Goal: Transaction & Acquisition: Purchase product/service

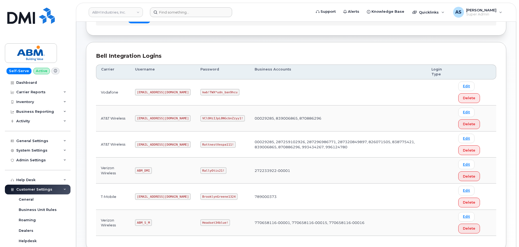
scroll to position [54, 0]
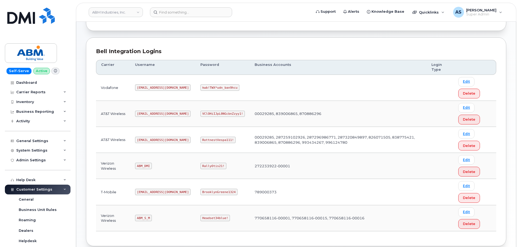
click at [200, 218] on code "Headset34blue!" at bounding box center [215, 218] width 30 height 7
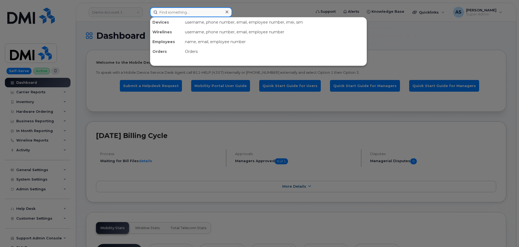
click at [184, 12] on input at bounding box center [191, 12] width 82 height 10
click at [111, 24] on div at bounding box center [259, 123] width 519 height 247
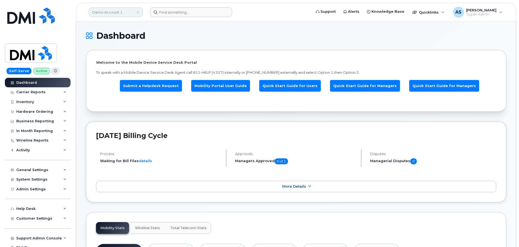
click at [131, 11] on link "Demo Account 1" at bounding box center [116, 12] width 54 height 10
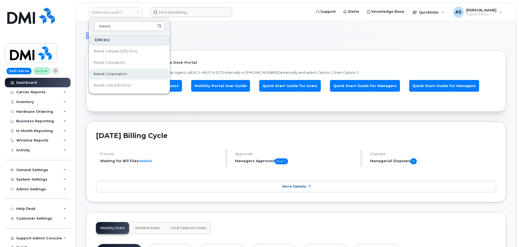
type input "kiewit"
click at [142, 74] on link "Kiewit Corporation" at bounding box center [130, 74] width 80 height 11
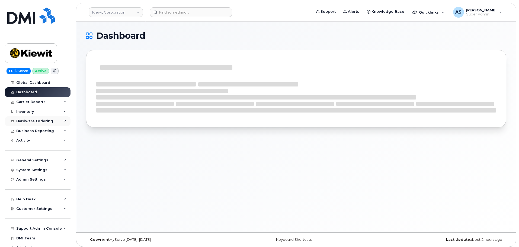
click at [43, 122] on div "Hardware Ordering" at bounding box center [34, 121] width 37 height 4
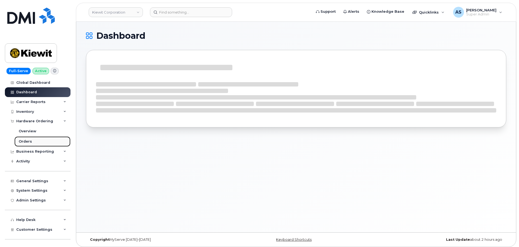
click at [38, 139] on link "Orders" at bounding box center [42, 141] width 56 height 10
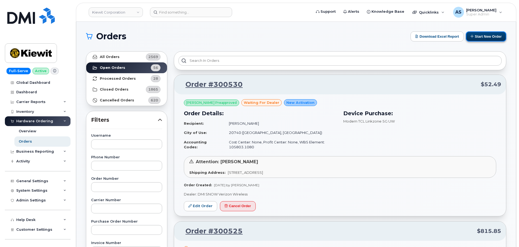
click at [491, 34] on button "Start New Order" at bounding box center [486, 36] width 40 height 10
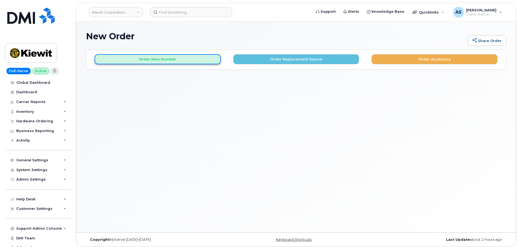
click at [166, 58] on button "Order New Number" at bounding box center [158, 59] width 126 height 10
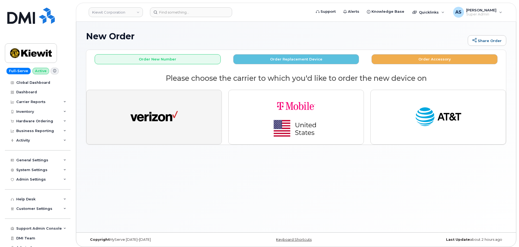
click at [169, 120] on img "button" at bounding box center [153, 117] width 47 height 24
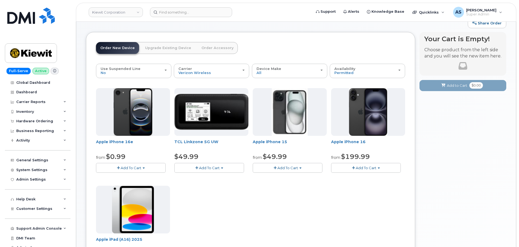
scroll to position [27, 0]
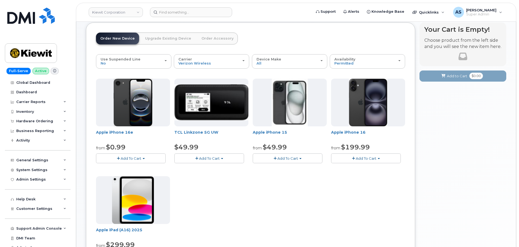
click at [307, 157] on button "Add To Cart" at bounding box center [288, 158] width 70 height 9
click at [303, 171] on link "$49.99 - 2 Year Activation (128GB)" at bounding box center [290, 168] width 72 height 7
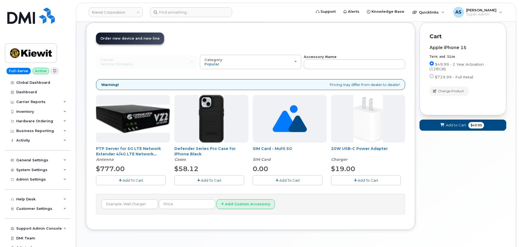
click at [222, 181] on button "Add To Cart" at bounding box center [209, 180] width 70 height 9
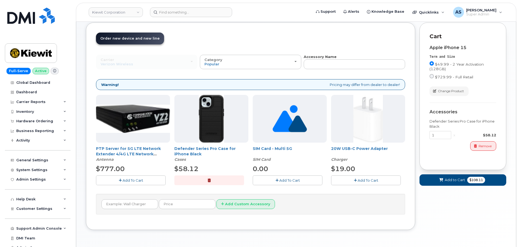
click at [348, 183] on button "Add To Cart" at bounding box center [366, 180] width 70 height 9
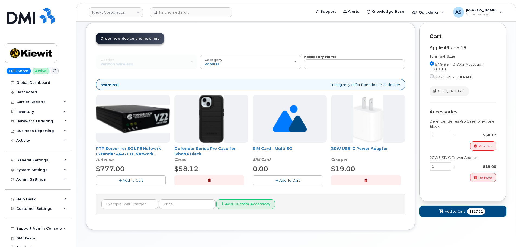
click at [452, 209] on span "Add to Cart" at bounding box center [455, 211] width 20 height 5
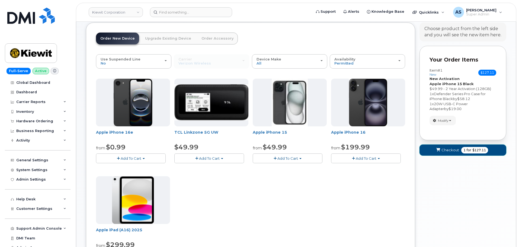
click at [468, 149] on span "for" at bounding box center [469, 150] width 7 height 5
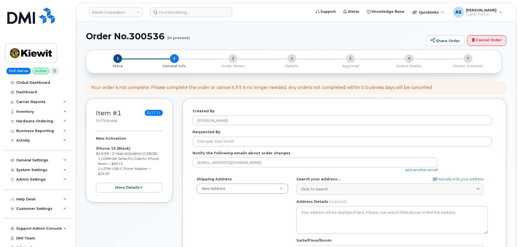
select select
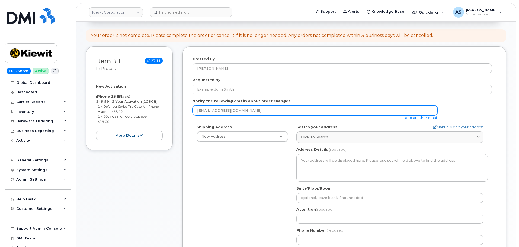
scroll to position [54, 0]
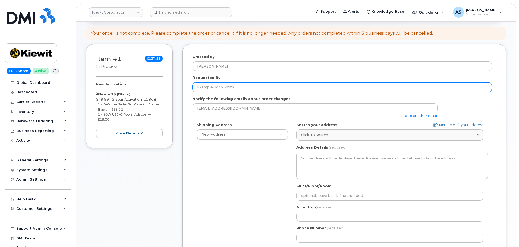
click at [232, 87] on input "Requested By" at bounding box center [343, 87] width 300 height 10
paste input "Riley Nash"
type input "Riley Nash"
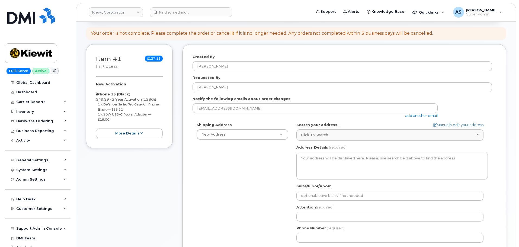
click at [251, 173] on div "Shipping Address New Address New Address 4518 S 133rd St 1521 N 37th St Apt 146…" at bounding box center [343, 184] width 300 height 125
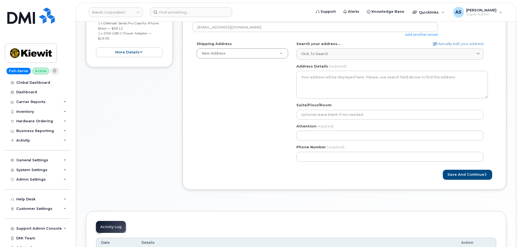
scroll to position [136, 0]
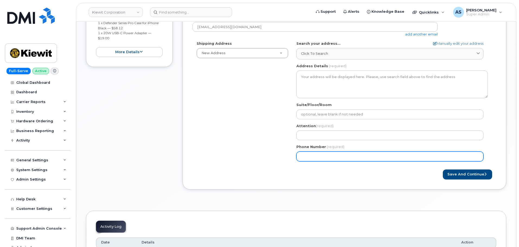
click at [311, 156] on input "Phone Number" at bounding box center [390, 157] width 187 height 10
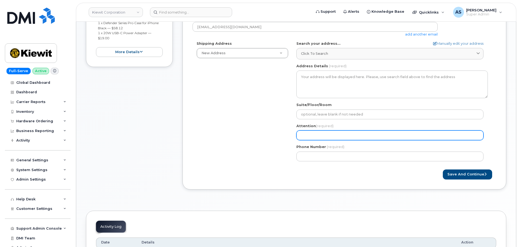
click at [312, 136] on input "Attention (required)" at bounding box center [390, 135] width 187 height 10
paste input "Riley Nash"
select select
type input "Riley Nash"
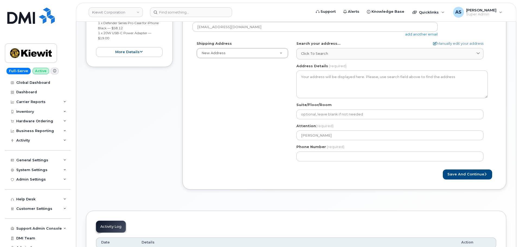
click at [251, 144] on div "Shipping Address New Address New Address 4518 S 133rd St 1521 N 37th St Apt 146…" at bounding box center [343, 103] width 300 height 125
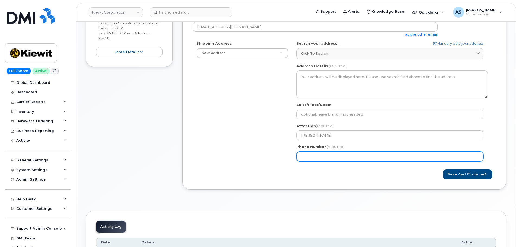
click at [311, 155] on input "Phone Number" at bounding box center [390, 157] width 187 height 10
drag, startPoint x: 330, startPoint y: 154, endPoint x: 325, endPoint y: 161, distance: 8.3
click at [329, 154] on input "Phone Number" at bounding box center [390, 157] width 187 height 10
paste input "7857477935"
select select
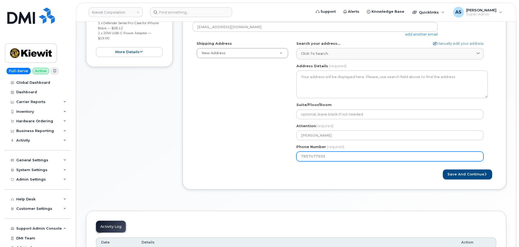
type input "7857477935"
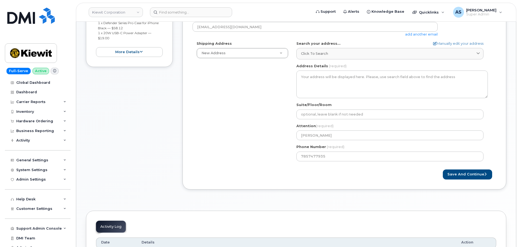
drag, startPoint x: 246, startPoint y: 120, endPoint x: 242, endPoint y: 120, distance: 3.5
click at [243, 120] on div "Shipping Address New Address New Address 4518 S 133rd St 1521 N 37th St Apt 146…" at bounding box center [343, 103] width 300 height 125
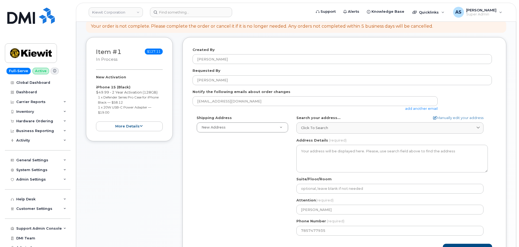
scroll to position [27, 0]
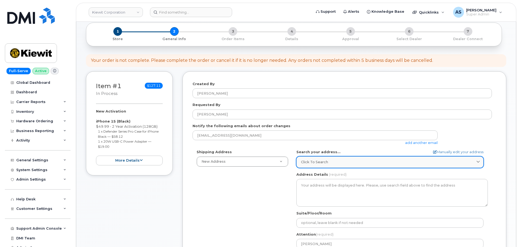
click at [328, 163] on div "Click to search" at bounding box center [390, 162] width 178 height 5
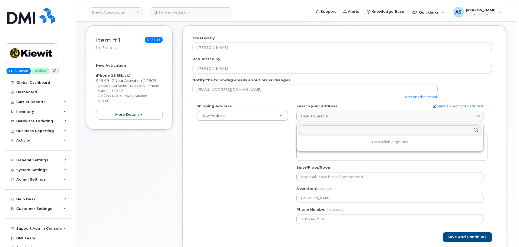
scroll to position [81, 0]
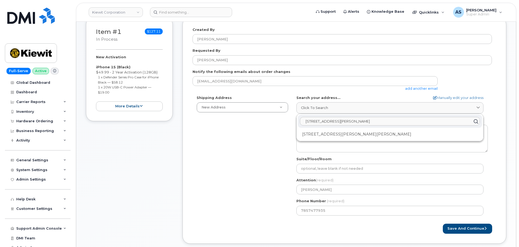
drag, startPoint x: 345, startPoint y: 121, endPoint x: 252, endPoint y: 131, distance: 93.6
click at [253, 130] on div "Shipping Address New Address New Address 4518 S 133rd St 1521 N 37th St Apt 146…" at bounding box center [343, 157] width 300 height 125
type input "2306 foreman rd"
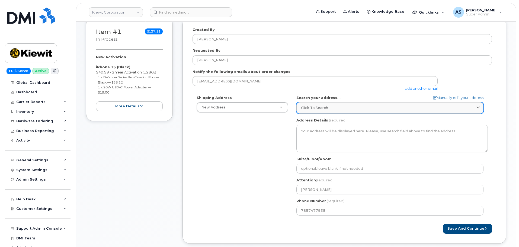
click at [345, 110] on div "Click to search" at bounding box center [390, 107] width 178 height 5
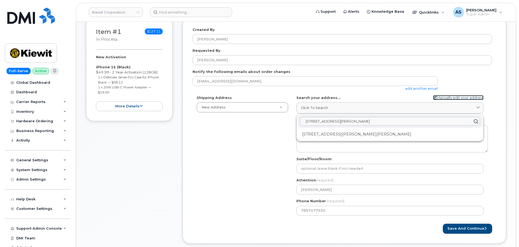
click at [437, 96] on link "Manually edit your address" at bounding box center [458, 97] width 50 height 5
select select
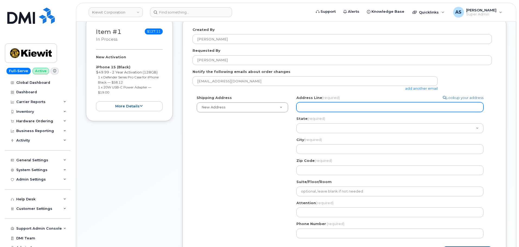
click at [314, 110] on input "Address Line (required)" at bounding box center [390, 107] width 187 height 10
paste input "2306 foreman rd"
select select
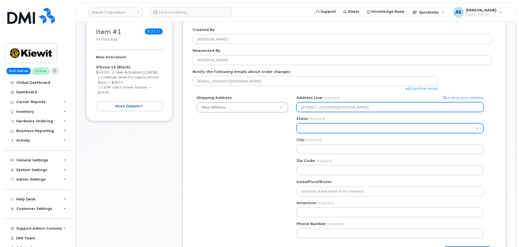
type input "2306 foreman rd"
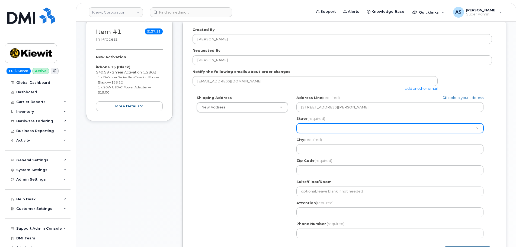
click at [307, 129] on select "Alabama Alaska American Samoa Arizona Arkansas California Colorado Connecticut …" at bounding box center [390, 128] width 187 height 10
select select "TX"
click at [297, 123] on select "Alabama Alaska American Samoa Arizona Arkansas California Colorado Connecticut …" at bounding box center [390, 128] width 187 height 10
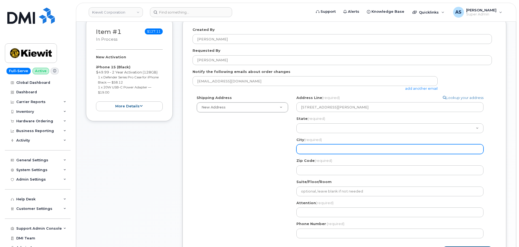
click at [316, 148] on input "City (required)" at bounding box center [390, 149] width 187 height 10
select select
type input "O"
select select
type input "Or"
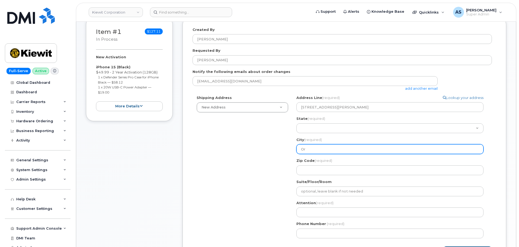
select select
type input "Ora"
select select
type input "Oran"
select select
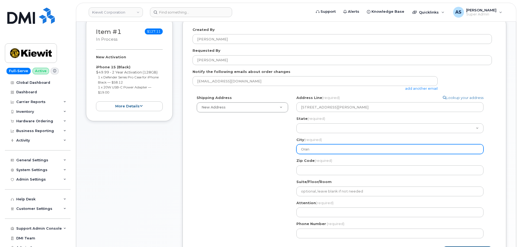
type input "Orang"
select select
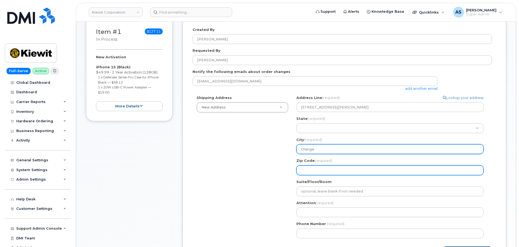
type input "Orange"
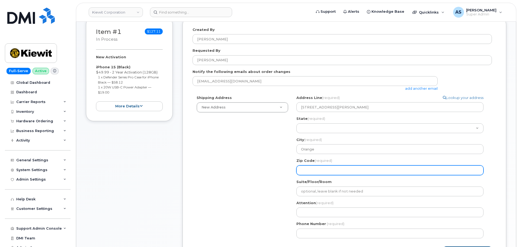
click at [310, 167] on input "Zip Code (required)" at bounding box center [390, 170] width 187 height 10
select select
type input "7"
select select
type input "77"
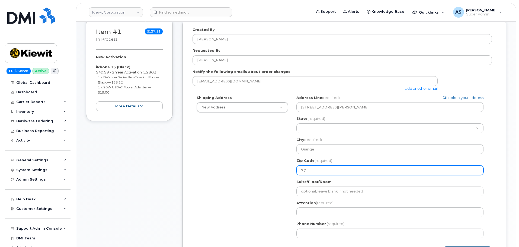
select select
type input "776"
select select
type input "7763"
select select
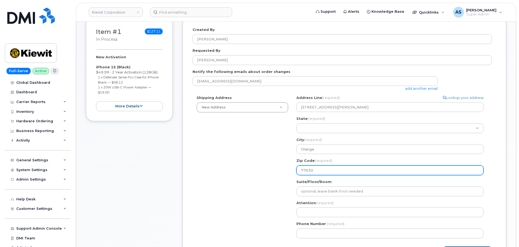
type input "77630"
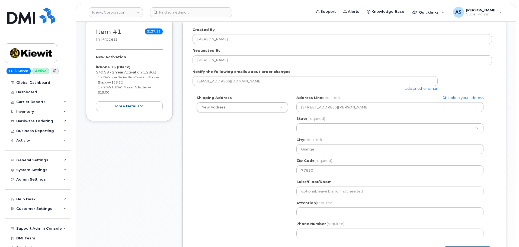
click at [258, 173] on div "Shipping Address New Address New Address 4518 S 133rd St 1521 N 37th St Apt 146…" at bounding box center [343, 168] width 300 height 147
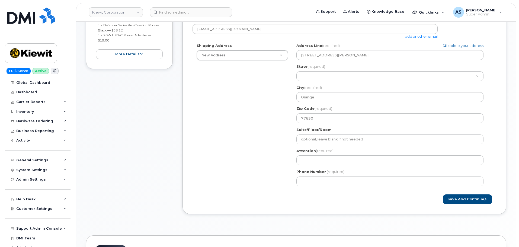
scroll to position [136, 0]
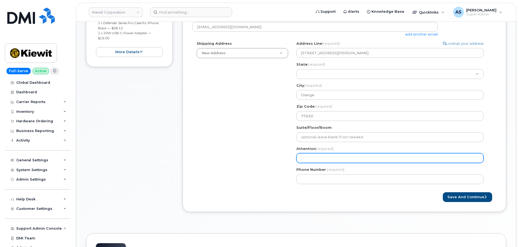
click at [311, 157] on input "Attention (required)" at bounding box center [390, 158] width 187 height 10
paste input "[PERSON_NAME]"
select select
type input "[PERSON_NAME]"
drag, startPoint x: 266, startPoint y: 189, endPoint x: 460, endPoint y: 158, distance: 196.3
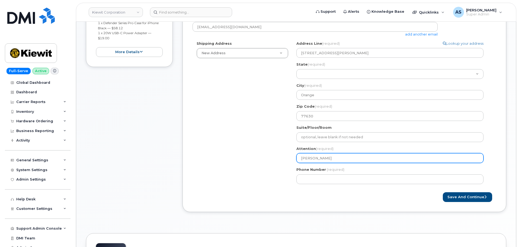
click at [267, 183] on form "Created By Alexander Strull Requested By Riley Nash Notify the following emails…" at bounding box center [345, 88] width 304 height 230
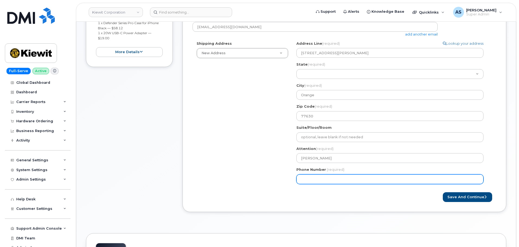
drag, startPoint x: 373, startPoint y: 171, endPoint x: 373, endPoint y: 174, distance: 3.0
click at [373, 174] on div "Phone Number (required)" at bounding box center [393, 175] width 192 height 17
paste input "7857477935"
select select
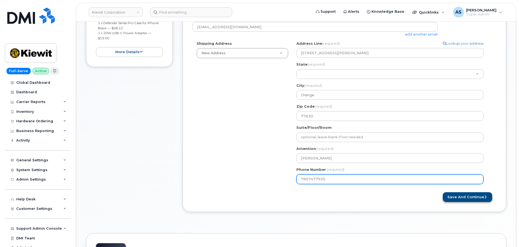
type input "7857477935"
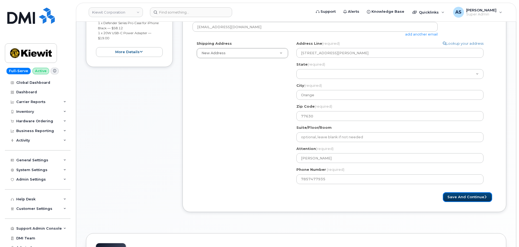
drag, startPoint x: 460, startPoint y: 197, endPoint x: 441, endPoint y: 200, distance: 19.2
click at [460, 196] on button "Save and Continue" at bounding box center [467, 197] width 49 height 10
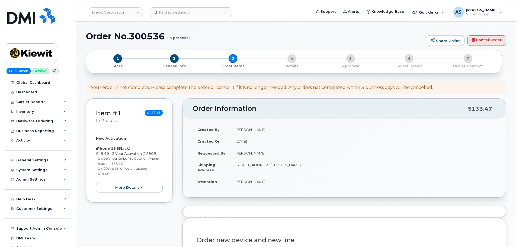
select select
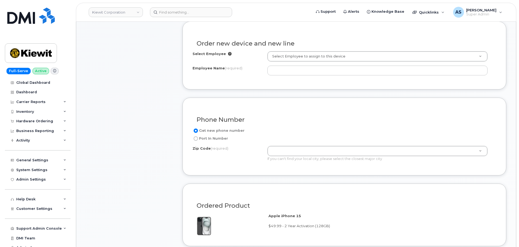
scroll to position [190, 0]
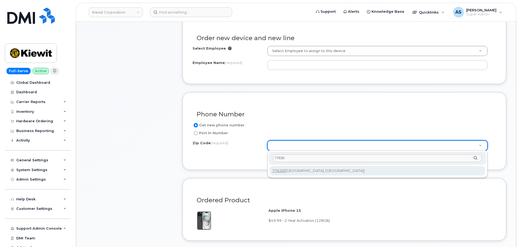
type input "77630"
type input "77630 (Orange, TX)"
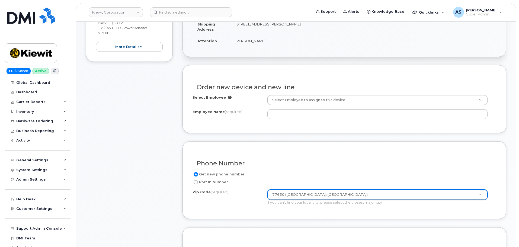
scroll to position [136, 0]
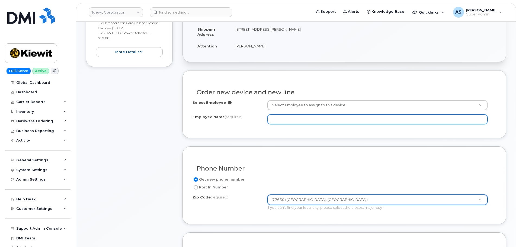
click at [296, 120] on input "Employee Name (required)" at bounding box center [377, 119] width 220 height 10
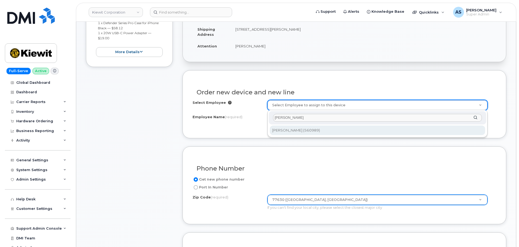
type input "George Enos"
type input "2351792"
type input "George Enos"
type input "2306 FOREMAN ROAD"
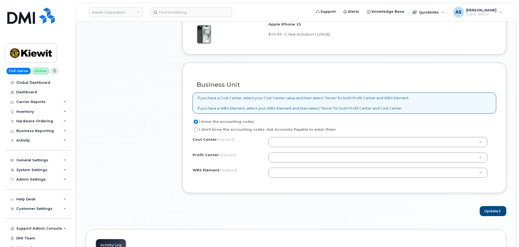
scroll to position [380, 0]
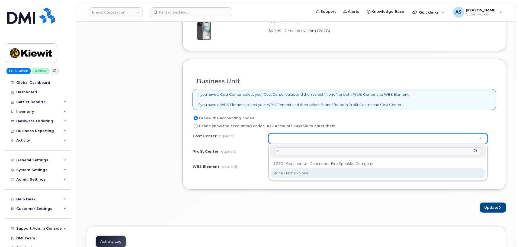
type input "n"
type input "None"
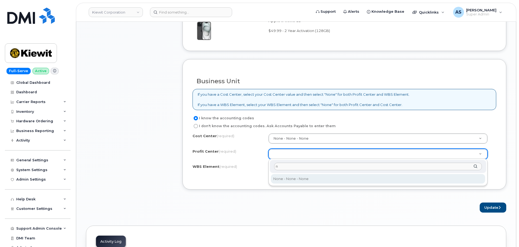
type input "n"
select select "None"
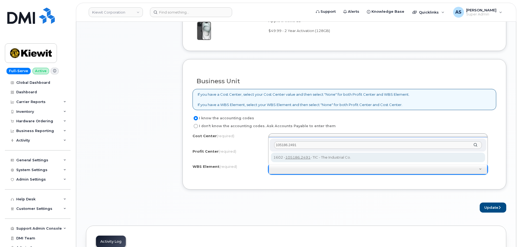
type input "105186.2491"
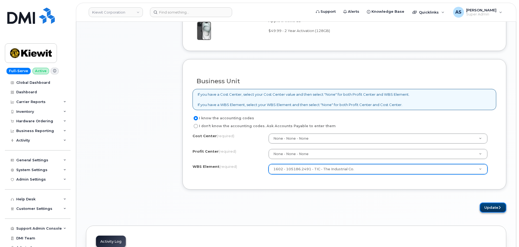
click at [493, 206] on button "Update" at bounding box center [493, 208] width 27 height 10
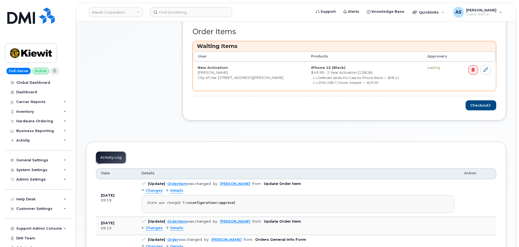
scroll to position [217, 0]
click at [478, 104] on button "Checkout" at bounding box center [481, 105] width 31 height 10
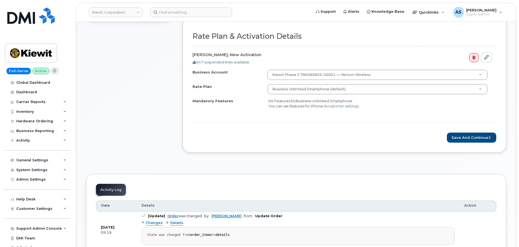
scroll to position [190, 0]
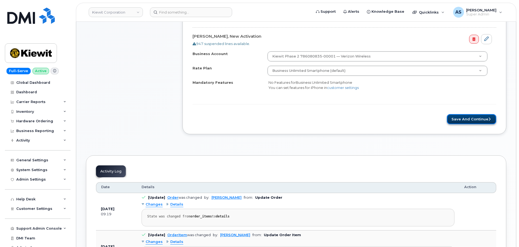
click at [473, 118] on button "Save and Continue" at bounding box center [471, 119] width 49 height 10
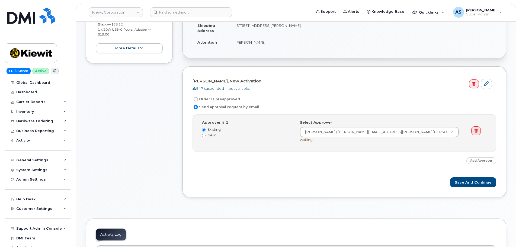
scroll to position [81, 0]
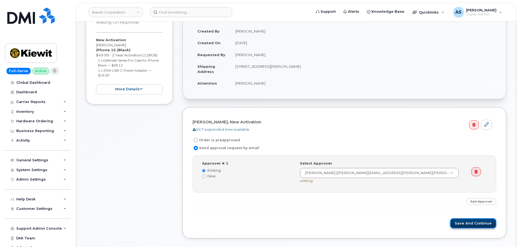
drag, startPoint x: 477, startPoint y: 225, endPoint x: 468, endPoint y: 220, distance: 9.8
click at [477, 225] on button "Save and Continue" at bounding box center [473, 223] width 46 height 10
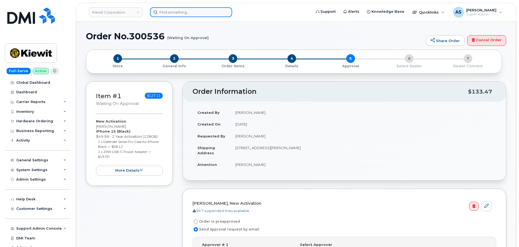
click at [182, 9] on input at bounding box center [191, 12] width 82 height 10
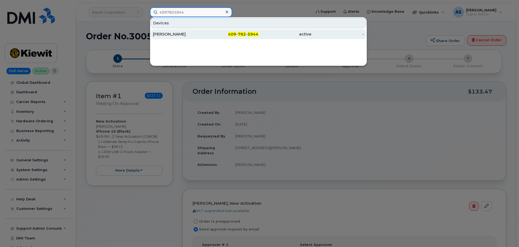
type input "4097825944"
click at [207, 33] on div "409 - 782 - 5944" at bounding box center [232, 33] width 53 height 5
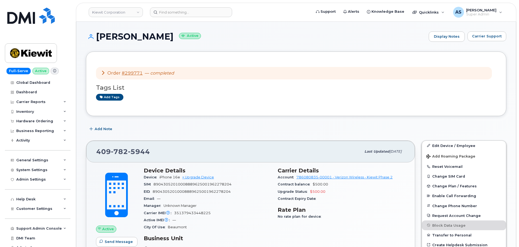
click at [41, 121] on div "Hardware Ordering" at bounding box center [34, 121] width 37 height 4
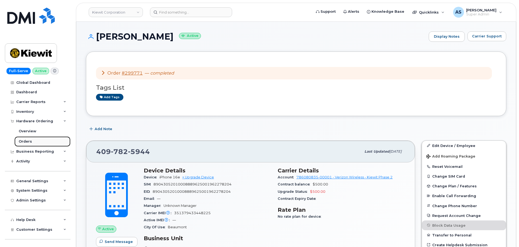
click at [21, 141] on div "Orders" at bounding box center [25, 141] width 13 height 5
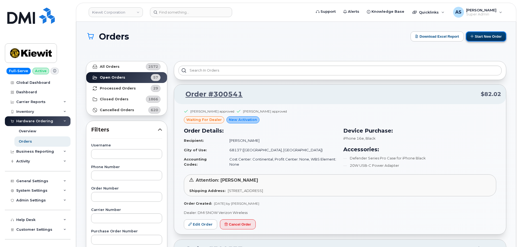
click at [479, 36] on button "Start New Order" at bounding box center [486, 36] width 40 height 10
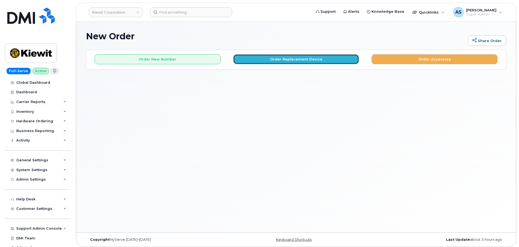
click at [300, 59] on button "Order Replacement Device" at bounding box center [296, 59] width 126 height 10
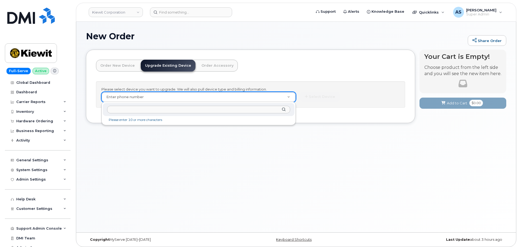
click at [150, 109] on input "text" at bounding box center [198, 110] width 183 height 8
click at [125, 109] on input "text" at bounding box center [198, 110] width 183 height 8
paste input "504-330-887"
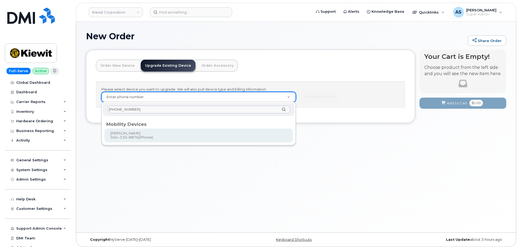
type input "504-330-8876"
type input "1169195"
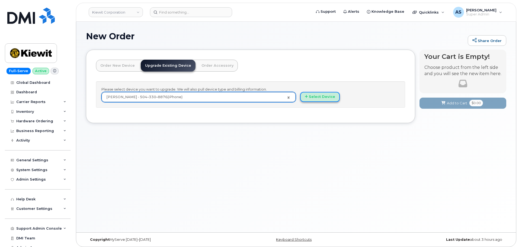
click at [332, 98] on button "Select Device" at bounding box center [320, 97] width 40 height 10
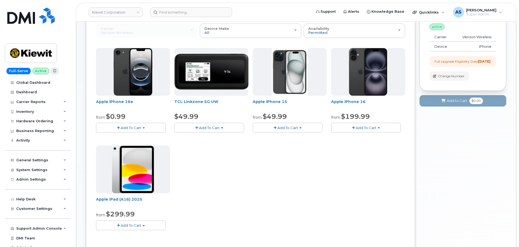
scroll to position [43, 0]
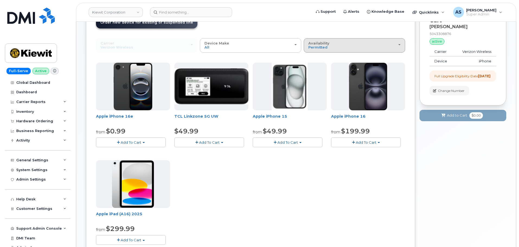
click at [356, 44] on div "Availability Permitted All" at bounding box center [354, 45] width 92 height 8
drag, startPoint x: 310, startPoint y: 63, endPoint x: 313, endPoint y: 66, distance: 3.8
click at [311, 64] on ul "Permitted All" at bounding box center [354, 63] width 101 height 21
click at [317, 47] on span "Permitted" at bounding box center [317, 47] width 19 height 4
click at [314, 65] on label "All" at bounding box center [310, 67] width 11 height 7
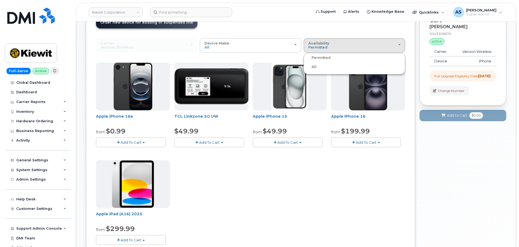
click at [0, 0] on input "All" at bounding box center [0, 0] width 0 height 0
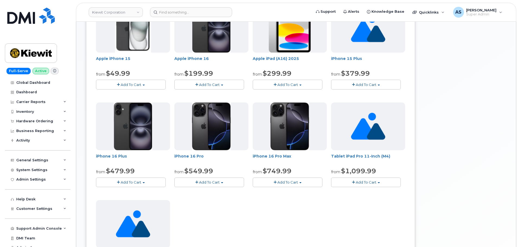
scroll to position [233, 0]
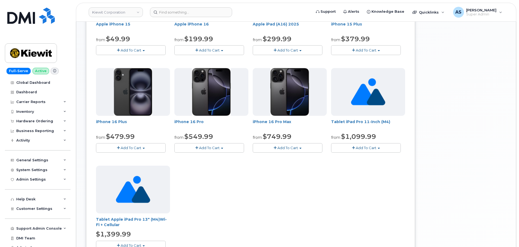
click at [224, 149] on button "Add To Cart" at bounding box center [209, 147] width 70 height 9
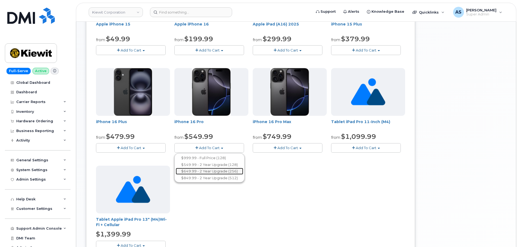
click at [235, 171] on link "$649.99 - 2 Year Upgrade (256)" at bounding box center [210, 171] width 68 height 7
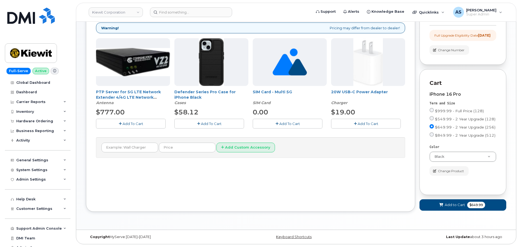
click at [216, 122] on span "Add To Cart" at bounding box center [211, 124] width 21 height 4
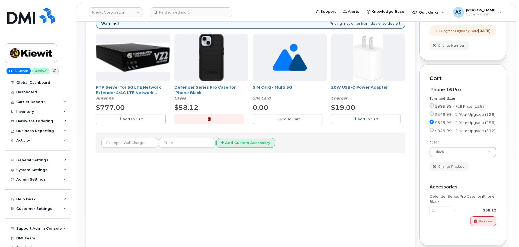
click at [353, 120] on button "Add To Cart" at bounding box center [366, 118] width 70 height 9
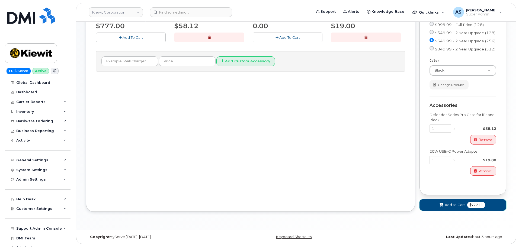
click at [453, 204] on span "Add to Cart" at bounding box center [455, 204] width 20 height 5
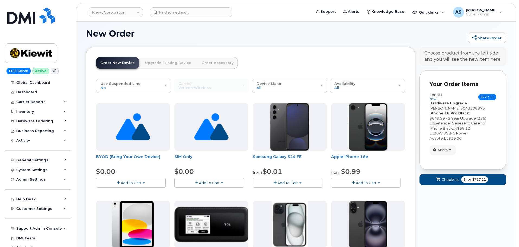
scroll to position [347, 0]
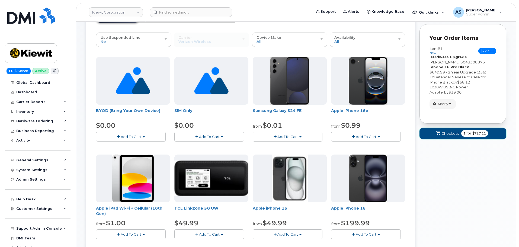
click at [453, 132] on span "Checkout" at bounding box center [451, 133] width 18 height 5
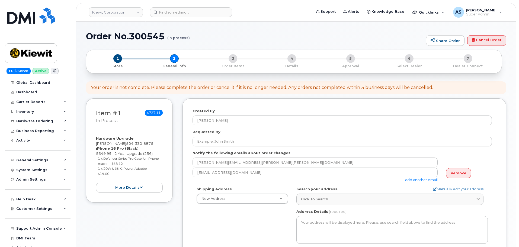
select select
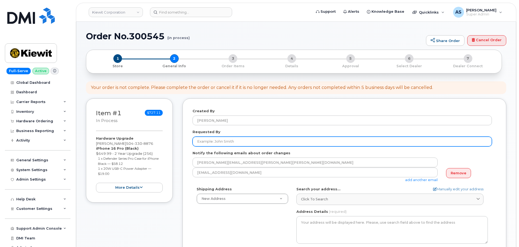
click at [222, 144] on input "Requested By" at bounding box center [343, 142] width 300 height 10
click at [236, 145] on input "Requested By" at bounding box center [343, 142] width 300 height 10
paste input "[PERSON_NAME]"
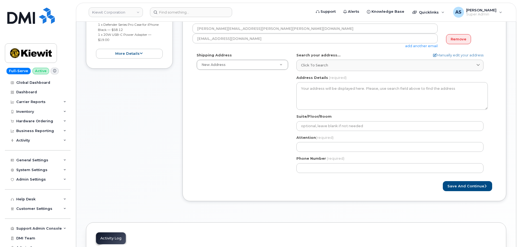
scroll to position [136, 0]
type input "[PERSON_NAME]"
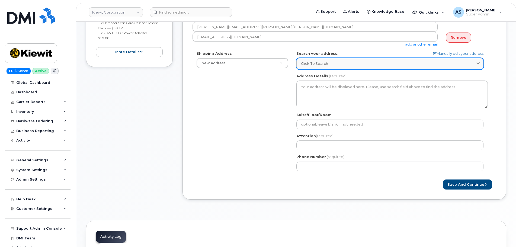
click at [327, 63] on span "Click to search" at bounding box center [314, 63] width 27 height 5
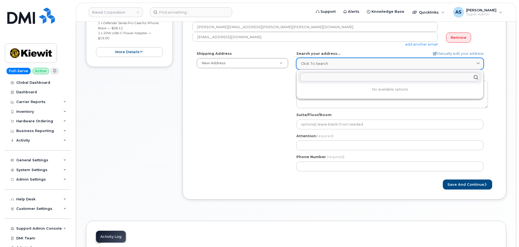
paste input "[STREET_ADDRESS][PERSON_NAME]"
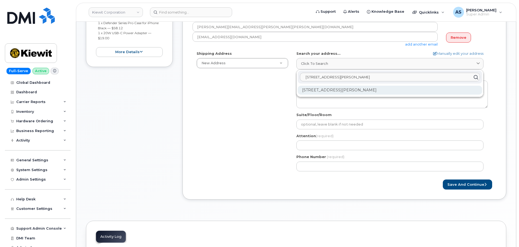
type input "[STREET_ADDRESS][PERSON_NAME]"
click at [375, 90] on div "[STREET_ADDRESS][PERSON_NAME]" at bounding box center [390, 90] width 184 height 9
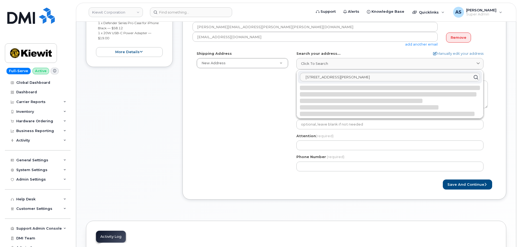
select select
type textarea "[STREET_ADDRESS]"
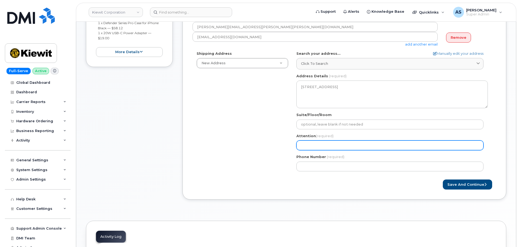
drag, startPoint x: 310, startPoint y: 145, endPoint x: 307, endPoint y: 145, distance: 3.0
click at [308, 145] on input "Attention (required)" at bounding box center [390, 146] width 187 height 10
paste input "[PERSON_NAME]"
select select
type input "[PERSON_NAME]"
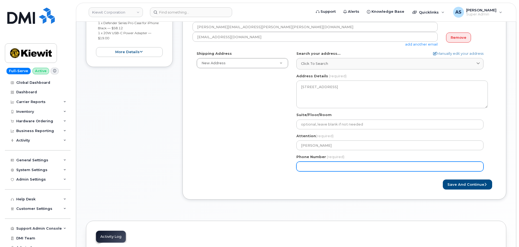
click at [237, 149] on div "Shipping Address New Address New Address 2306 foreman rd 4518 S 133rd St 1521 N…" at bounding box center [343, 113] width 300 height 125
click at [330, 166] on input "Phone Number" at bounding box center [390, 167] width 187 height 10
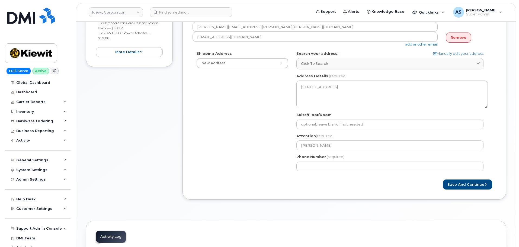
click at [352, 190] on div "Created By Alexander Strull Requested By Richard Vogler Notify the following em…" at bounding box center [345, 81] width 324 height 237
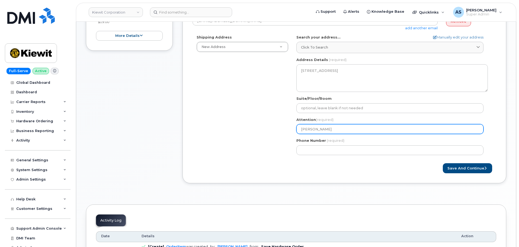
scroll to position [163, 0]
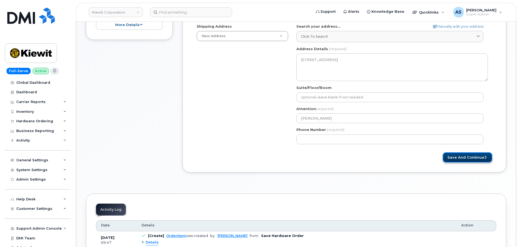
click at [474, 154] on button "Save and Continue" at bounding box center [467, 157] width 49 height 10
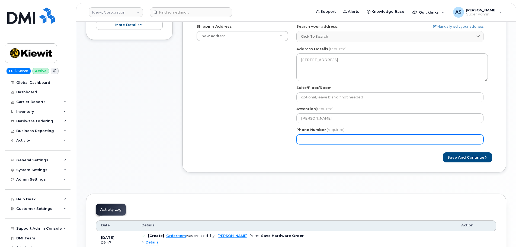
click at [318, 139] on input "Phone Number" at bounding box center [390, 140] width 187 height 10
click at [311, 138] on input "Phone Number" at bounding box center [390, 140] width 187 height 10
select select
type input "3613850302"
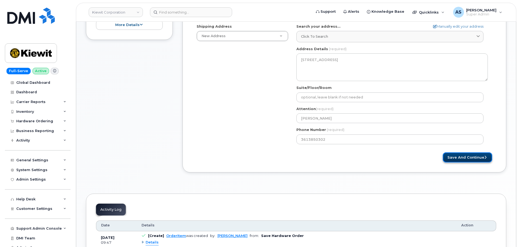
click at [485, 158] on icon "submit" at bounding box center [486, 158] width 2 height 4
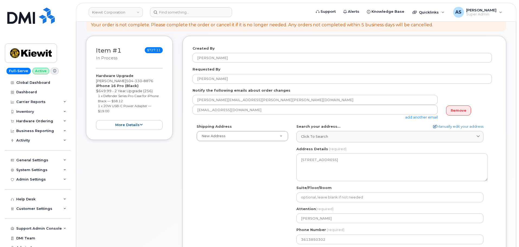
scroll to position [54, 0]
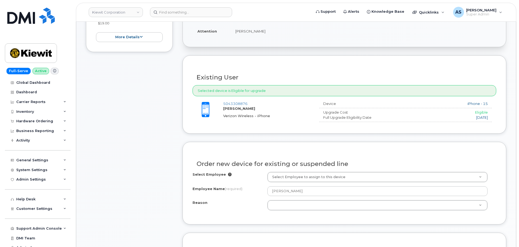
scroll to position [217, 0]
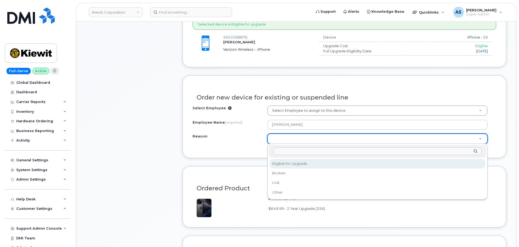
select select "eligible_for_upgrade"
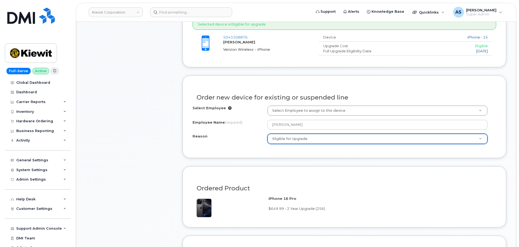
click at [230, 160] on form "Existing User Additional cost to upgrading the device $0.00 Selected device is …" at bounding box center [345, 189] width 324 height 400
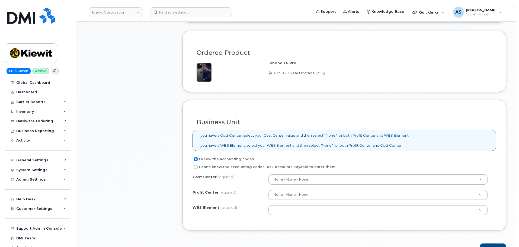
click at [246, 40] on div "Ordered Product iPhone 16 Pro $649.99 - 2 Year Upgrade (256)" at bounding box center [345, 61] width 324 height 61
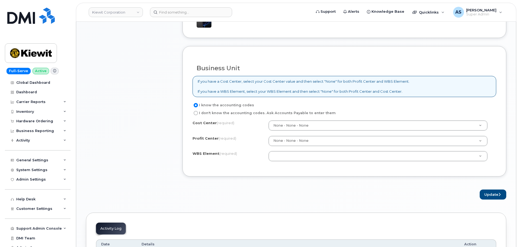
scroll to position [407, 0]
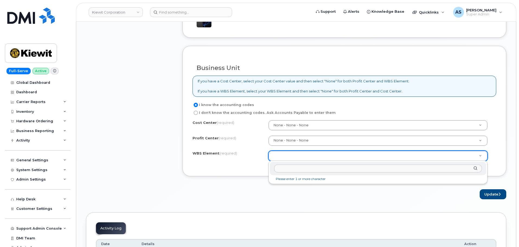
click at [293, 167] on input "text" at bounding box center [378, 169] width 208 height 8
click at [296, 167] on input "text" at bounding box center [378, 169] width 208 height 8
paste input "106373.1081"
type input "106373.1081"
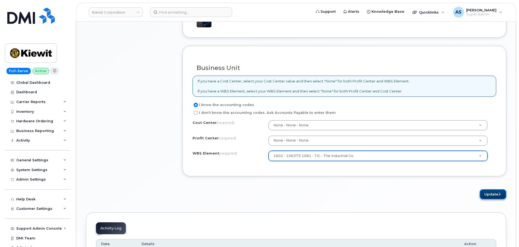
click at [495, 195] on button "Update" at bounding box center [493, 194] width 27 height 10
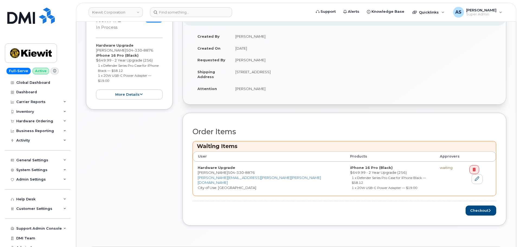
scroll to position [217, 0]
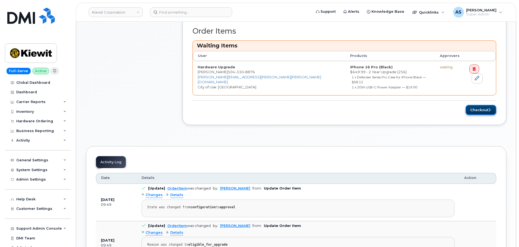
click at [480, 105] on button "Checkout" at bounding box center [481, 110] width 31 height 10
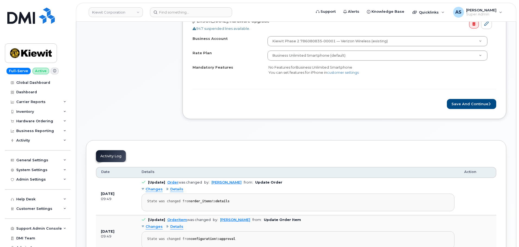
scroll to position [136, 0]
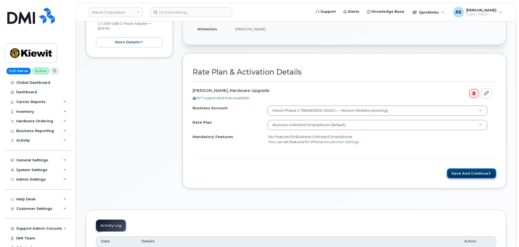
click at [473, 173] on button "Save and Continue" at bounding box center [471, 173] width 49 height 10
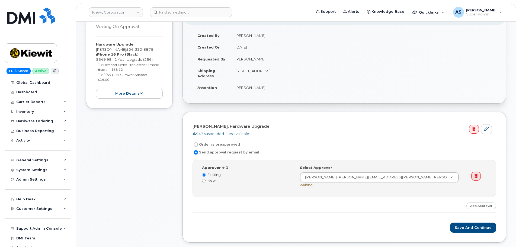
scroll to position [109, 0]
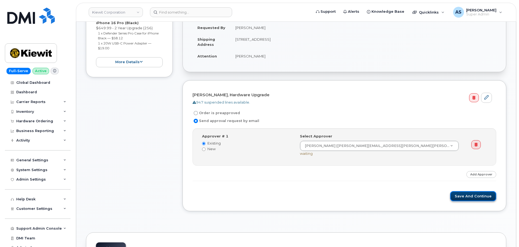
click at [470, 195] on button "Save and Continue" at bounding box center [473, 196] width 46 height 10
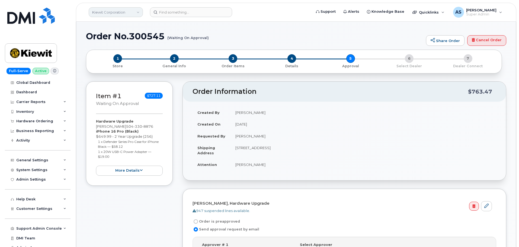
click at [118, 11] on link "Kiewit Corporation" at bounding box center [116, 12] width 54 height 10
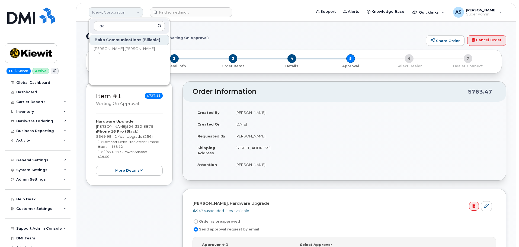
type input "d"
